Goal: Information Seeking & Learning: Learn about a topic

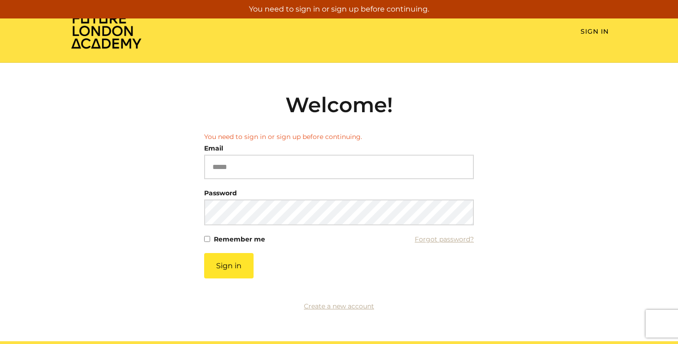
click at [260, 144] on div "Email Please enter a valid email address" at bounding box center [339, 160] width 270 height 37
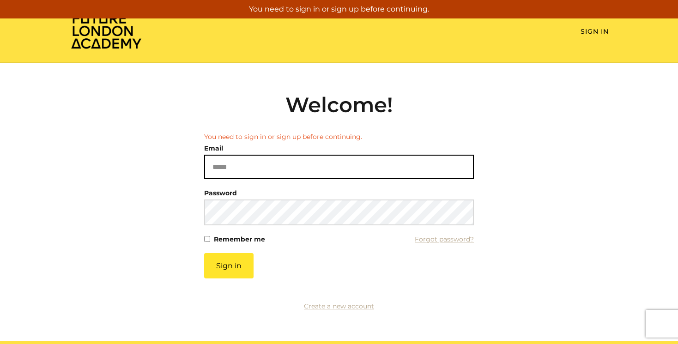
click at [256, 170] on input "Email" at bounding box center [339, 167] width 270 height 24
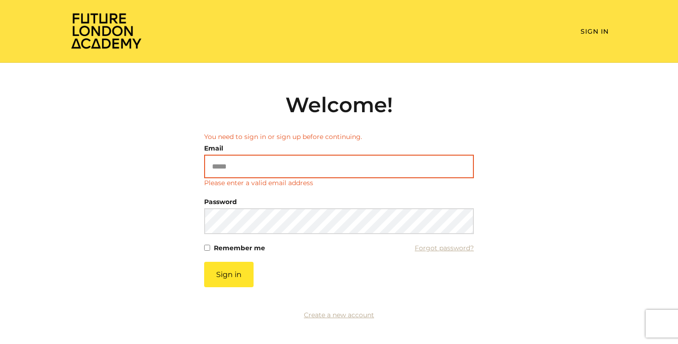
click at [219, 168] on input "Email" at bounding box center [339, 167] width 270 height 24
type input "**********"
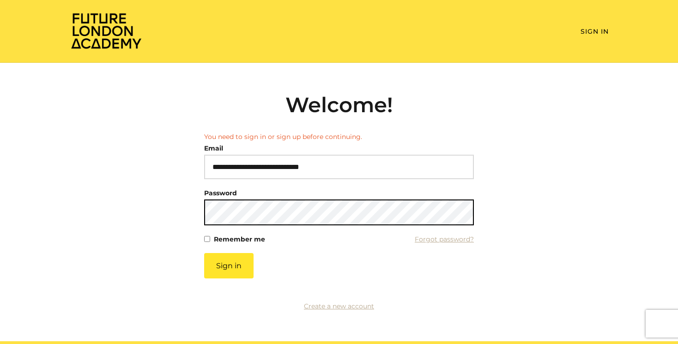
click at [232, 228] on form "**********" at bounding box center [339, 205] width 270 height 146
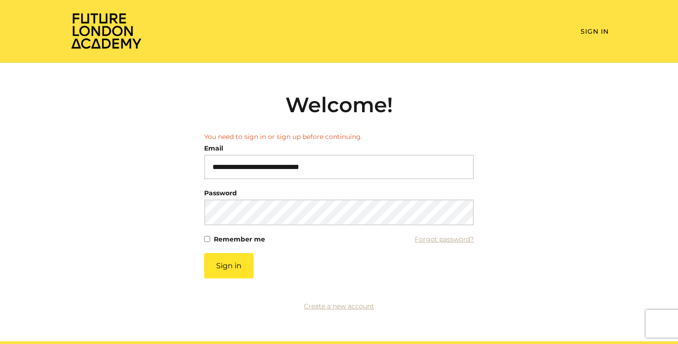
click at [220, 241] on label "Remember me" at bounding box center [239, 239] width 51 height 13
click at [221, 261] on button "Sign in" at bounding box center [228, 265] width 49 height 25
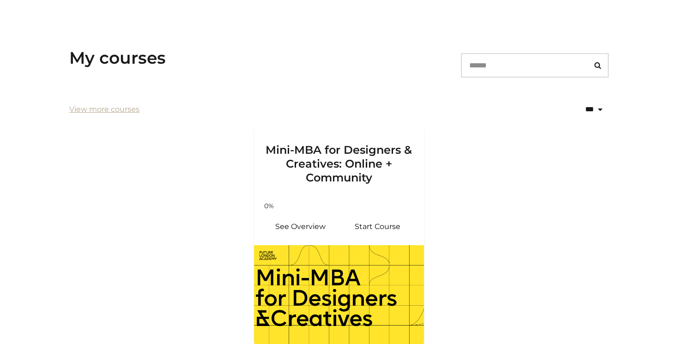
scroll to position [217, 0]
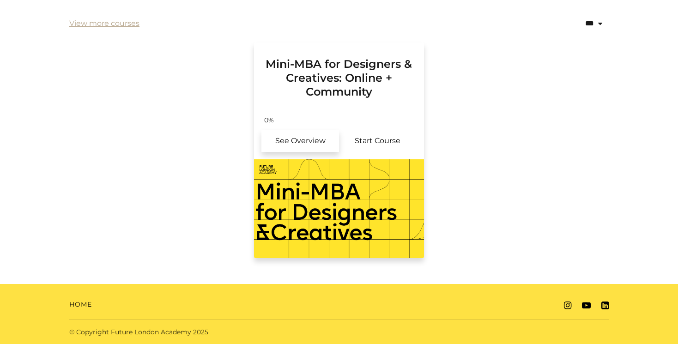
click at [326, 140] on link "See Overview" at bounding box center [301, 141] width 78 height 22
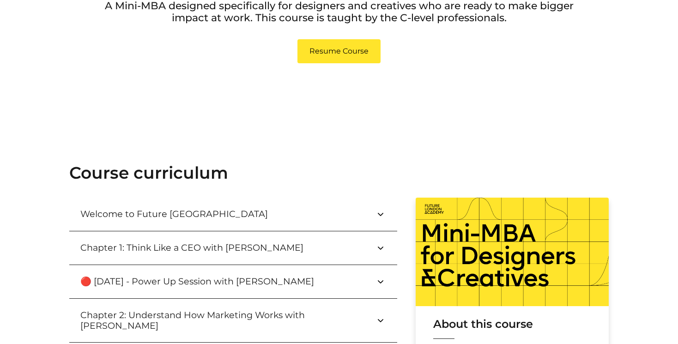
scroll to position [257, 0]
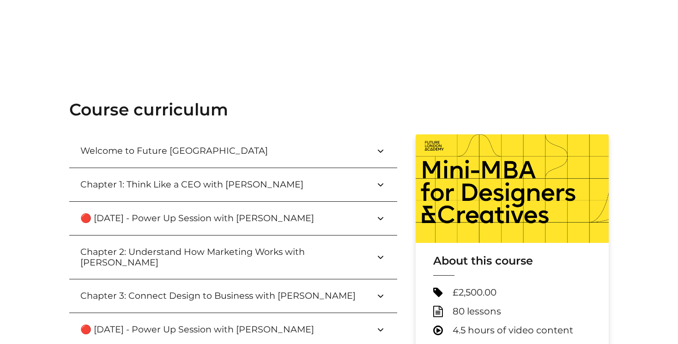
click at [264, 150] on button "Welcome to Future London Academy" at bounding box center [233, 150] width 328 height 33
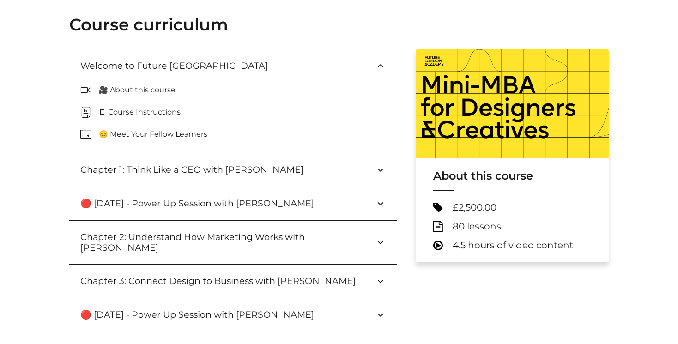
scroll to position [344, 0]
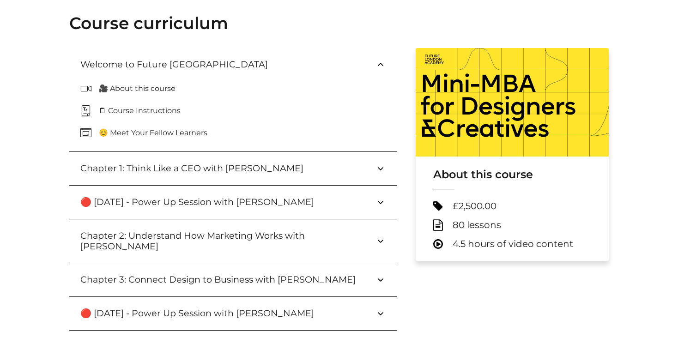
click at [259, 162] on button "Chapter 1: Think Like a CEO with Paul Wright" at bounding box center [233, 168] width 328 height 33
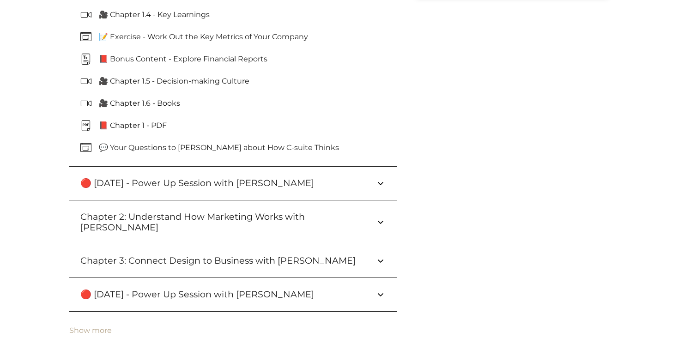
scroll to position [657, 0]
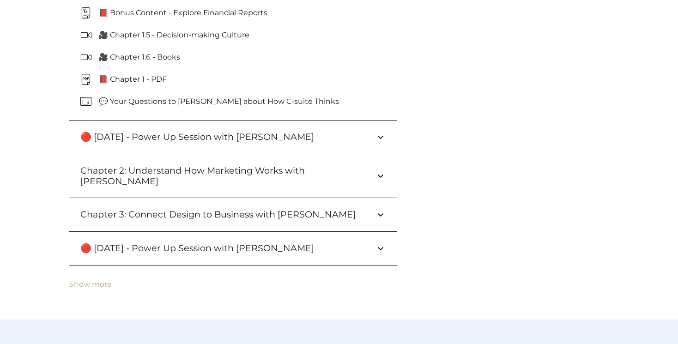
click at [159, 151] on button "🔴 September 24 - Power Up Session with Paul Wright" at bounding box center [233, 137] width 328 height 33
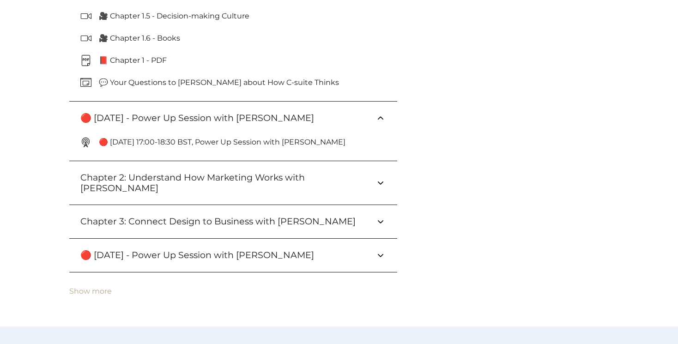
scroll to position [676, 0]
click at [159, 177] on h3 "Chapter 2: Understand How Marketing Works with Siya Liu" at bounding box center [227, 182] width 295 height 21
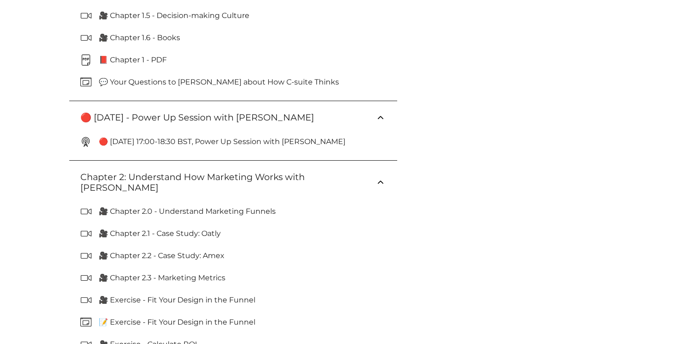
click at [159, 177] on h3 "Chapter 2: Understand How Marketing Works with Siya Liu" at bounding box center [227, 182] width 295 height 21
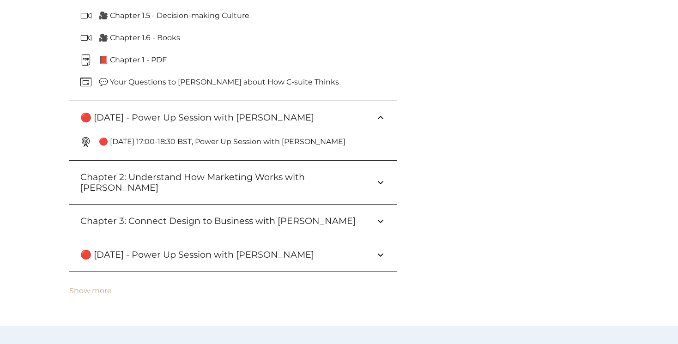
click at [159, 177] on h3 "Chapter 2: Understand How Marketing Works with Siya Liu" at bounding box center [227, 182] width 295 height 21
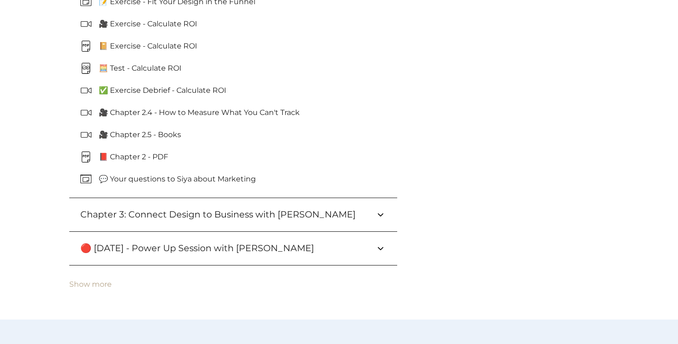
scroll to position [1000, 0]
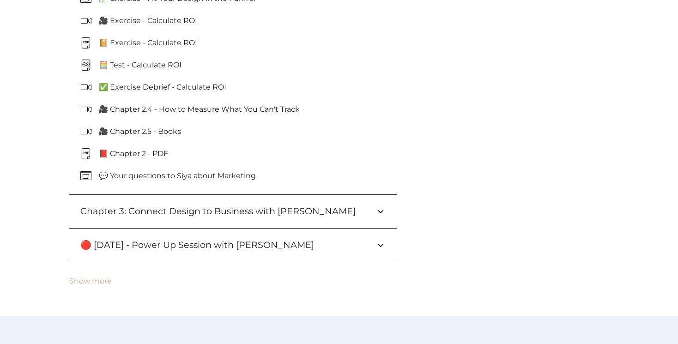
click at [143, 206] on h3 "Chapter 3: Connect Design to Business with Kate Pincott" at bounding box center [225, 211] width 290 height 11
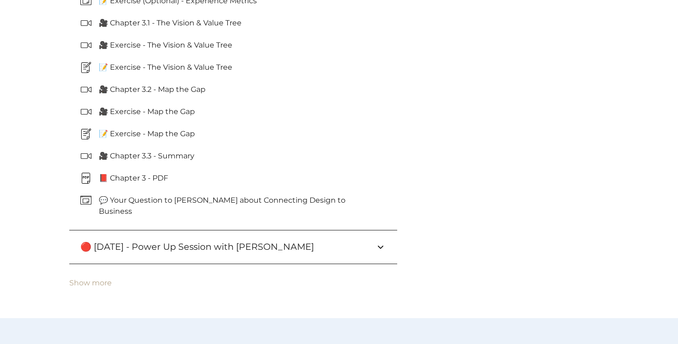
scroll to position [1355, 0]
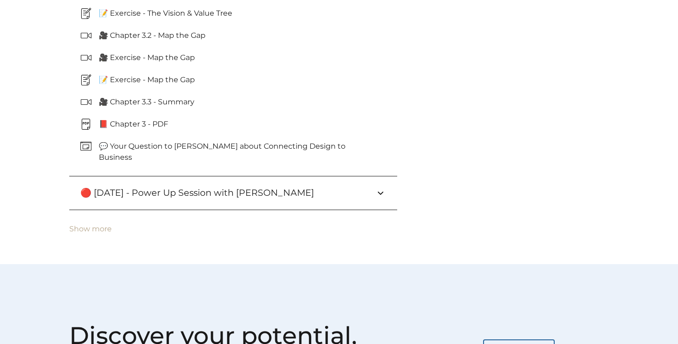
click at [146, 188] on h3 "🔴 September 30 - Power Up Session with Kate Pincott" at bounding box center [204, 193] width 249 height 11
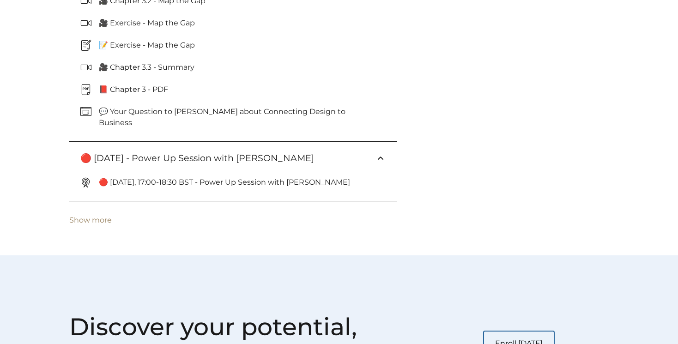
click at [100, 216] on button "Show more" at bounding box center [90, 220] width 43 height 8
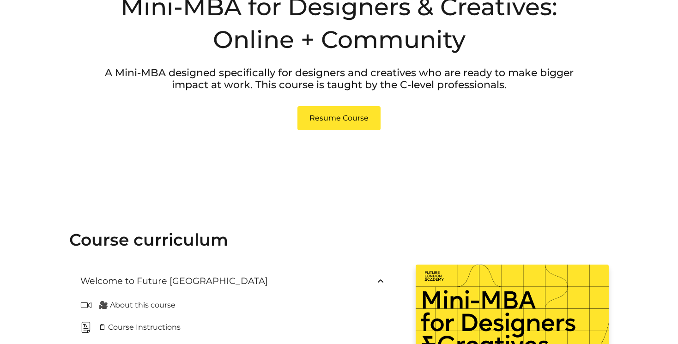
scroll to position [128, 0]
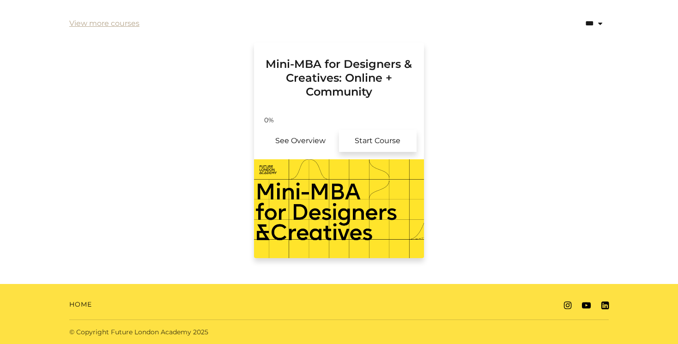
click at [382, 136] on link "Start Course" at bounding box center [378, 141] width 78 height 22
